Goal: Obtain resource: Obtain resource

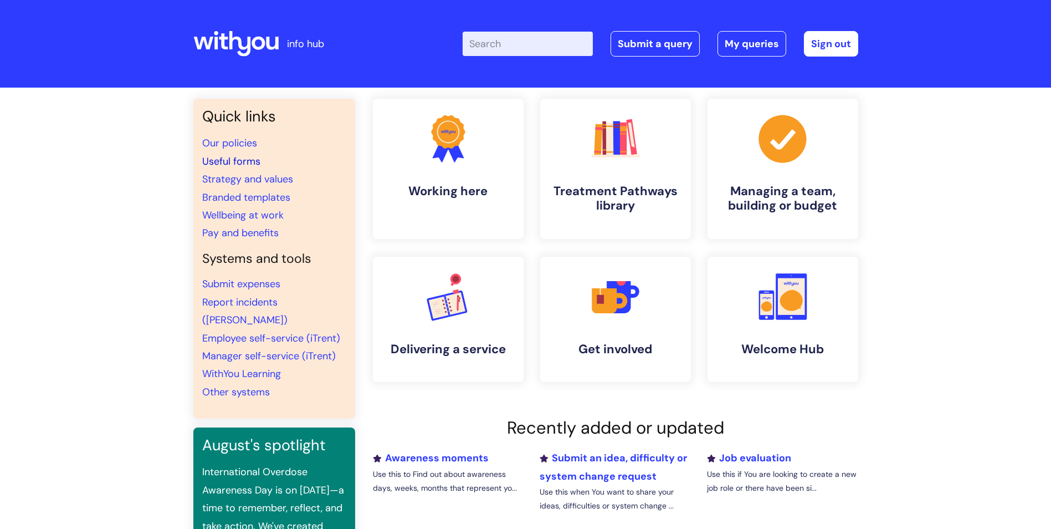
click at [244, 162] on link "Useful forms" at bounding box center [231, 161] width 58 height 13
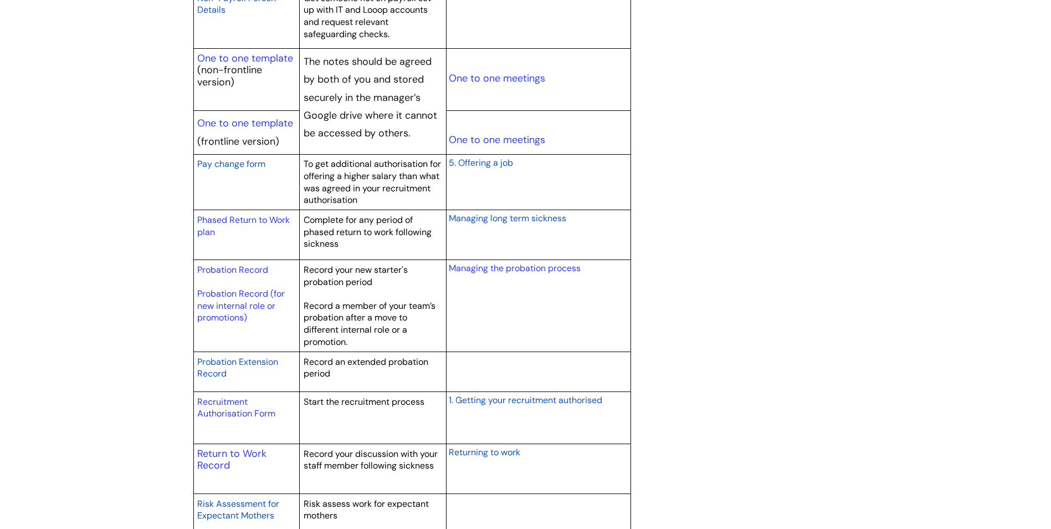
scroll to position [1386, 0]
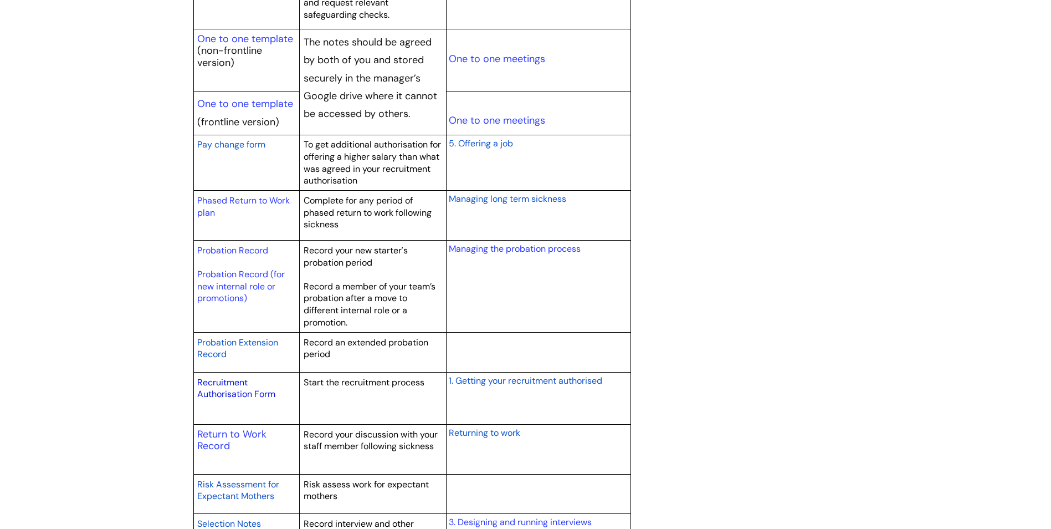
click at [244, 385] on link "Recruitment Authorisation Form" at bounding box center [236, 388] width 78 height 24
